Goal: Entertainment & Leisure: Consume media (video, audio)

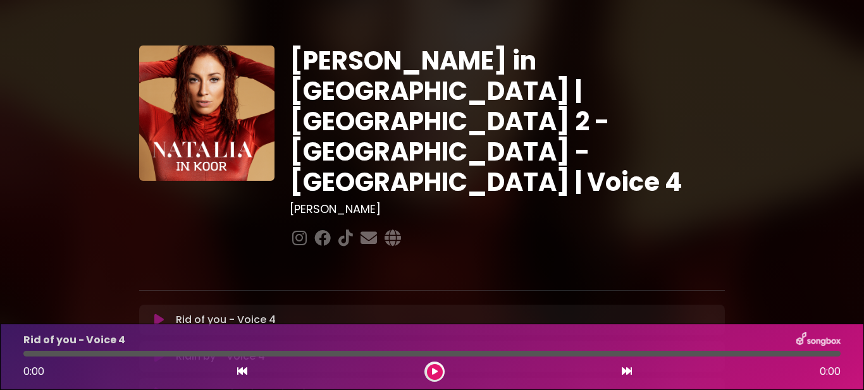
click at [161, 314] on icon at bounding box center [158, 320] width 9 height 13
click at [436, 377] on button at bounding box center [435, 372] width 16 height 16
click at [156, 350] on icon at bounding box center [158, 356] width 9 height 13
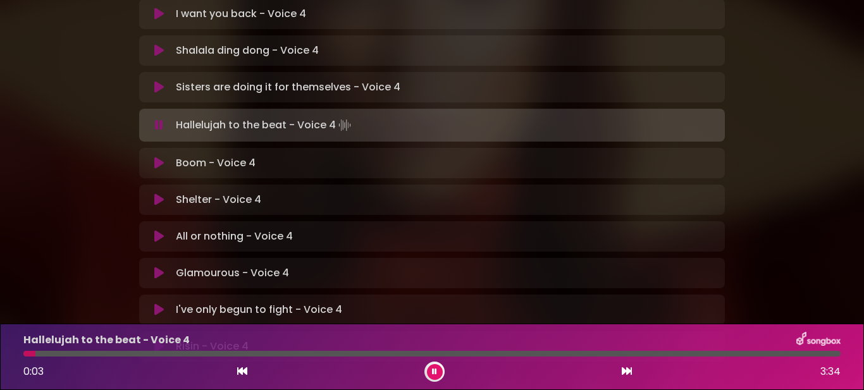
scroll to position [253, 0]
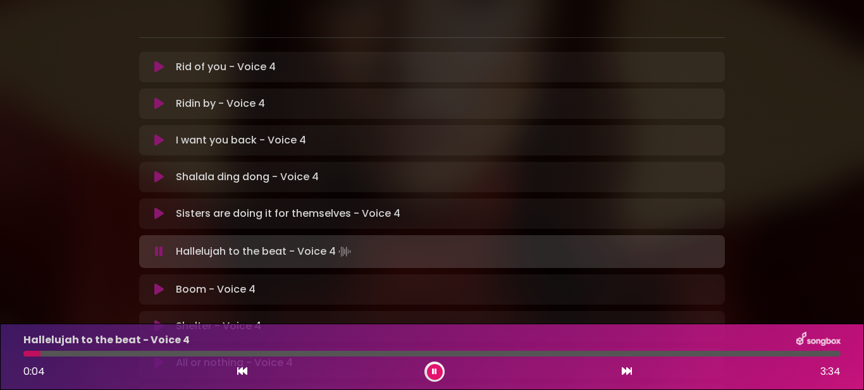
click at [159, 207] on icon at bounding box center [158, 213] width 9 height 13
click at [439, 367] on button at bounding box center [435, 372] width 16 height 16
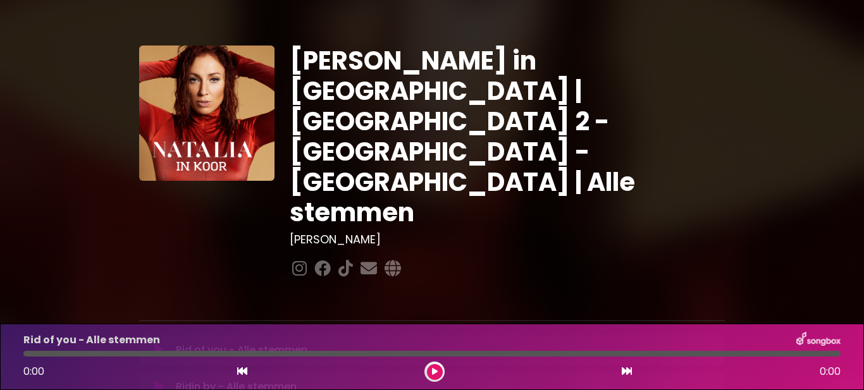
click at [156, 344] on icon at bounding box center [158, 350] width 9 height 13
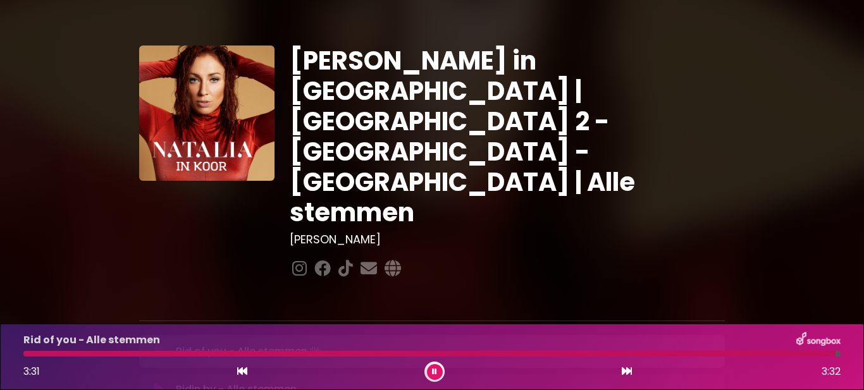
click at [427, 376] on button at bounding box center [435, 372] width 16 height 16
click at [154, 381] on icon at bounding box center [158, 387] width 9 height 13
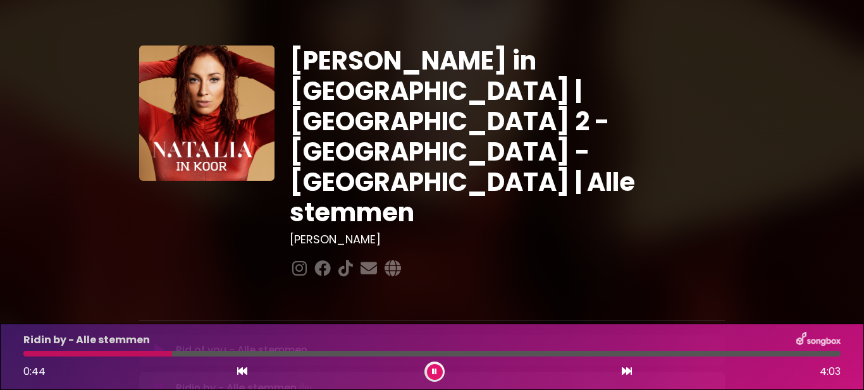
click at [433, 368] on icon at bounding box center [434, 372] width 5 height 8
